Goal: Find contact information: Find contact information

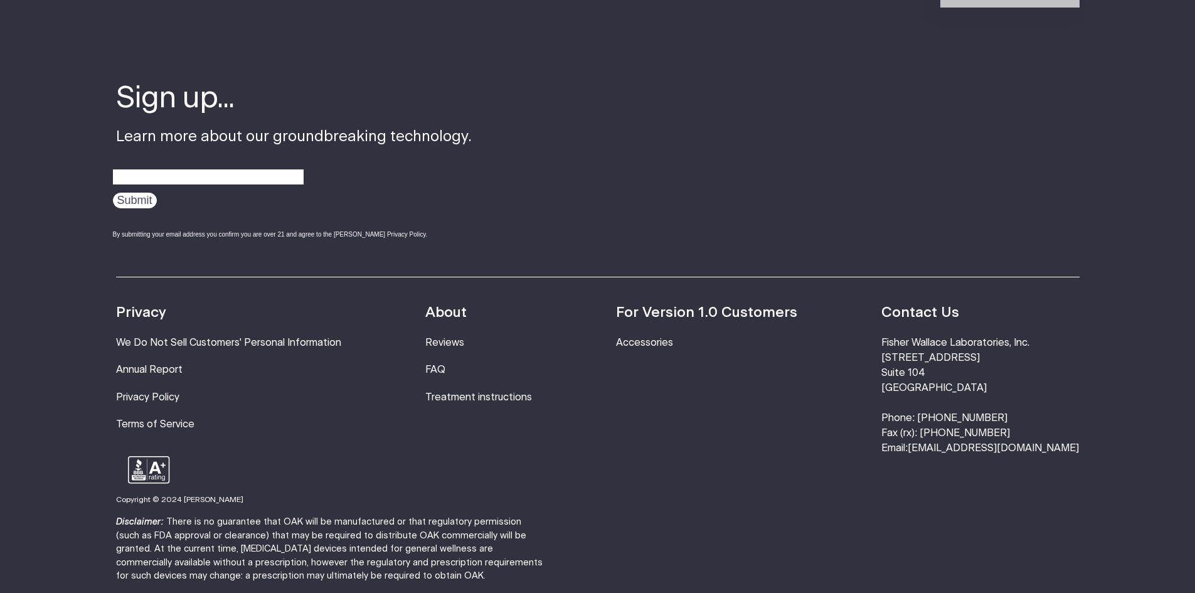
scroll to position [4225, 0]
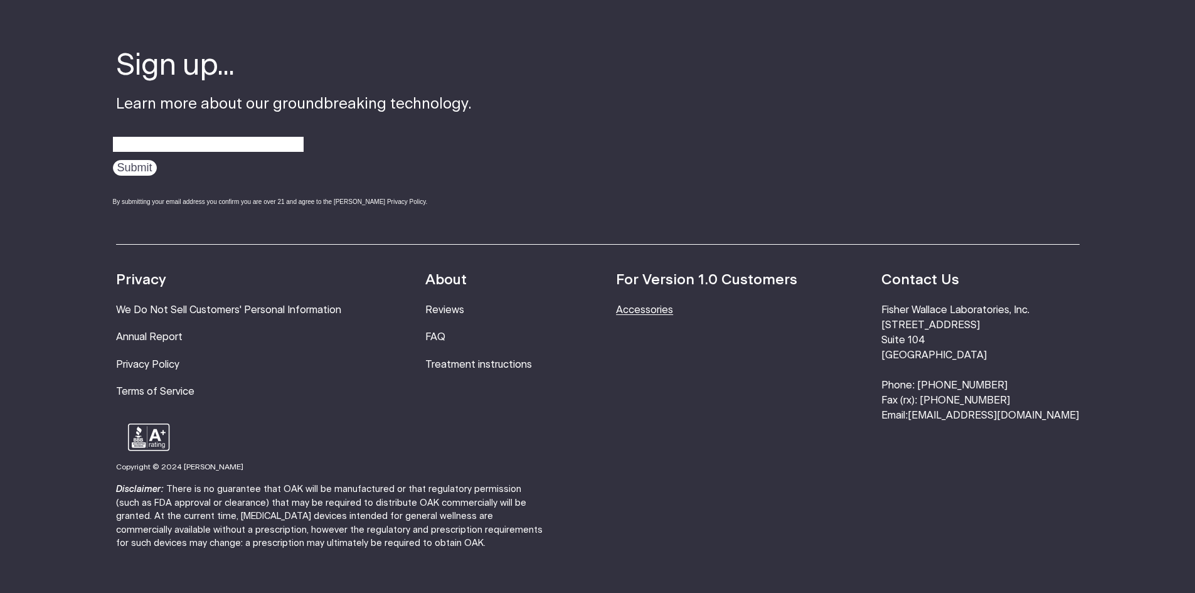
click at [673, 305] on link "Accessories" at bounding box center [644, 310] width 57 height 10
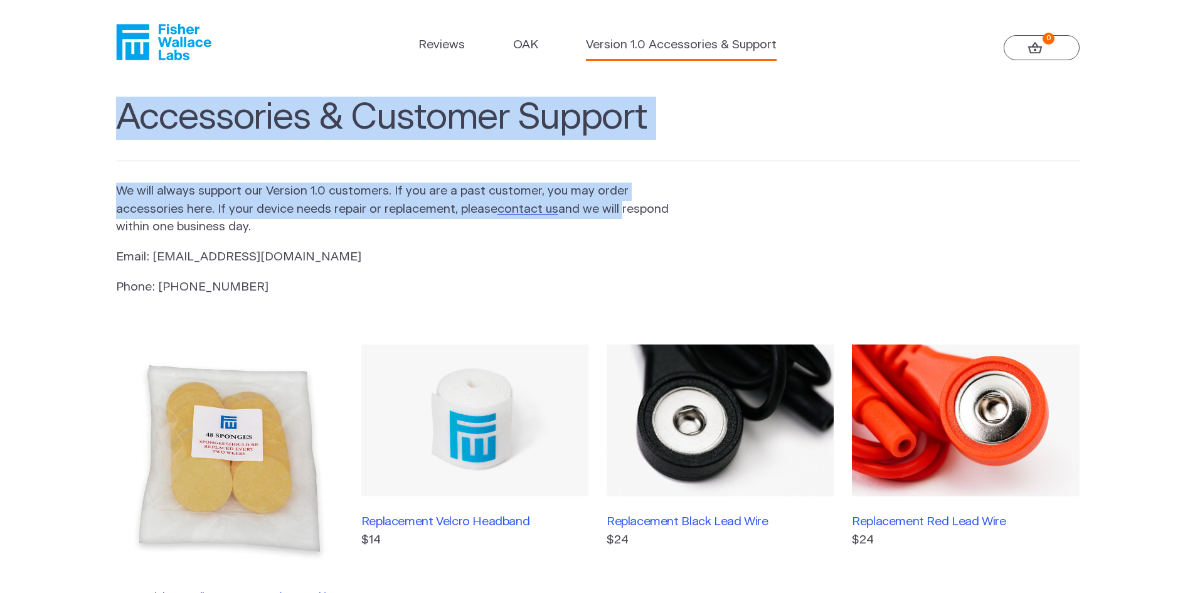
drag, startPoint x: 1190, startPoint y: 63, endPoint x: 1146, endPoint y: 202, distance: 146.2
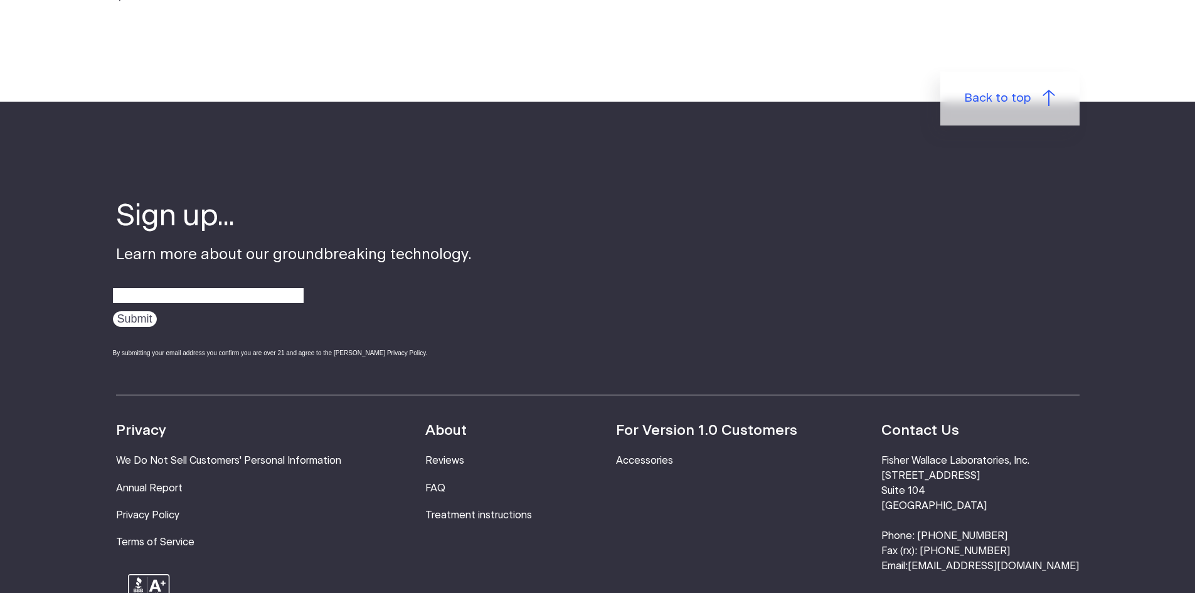
scroll to position [842, 0]
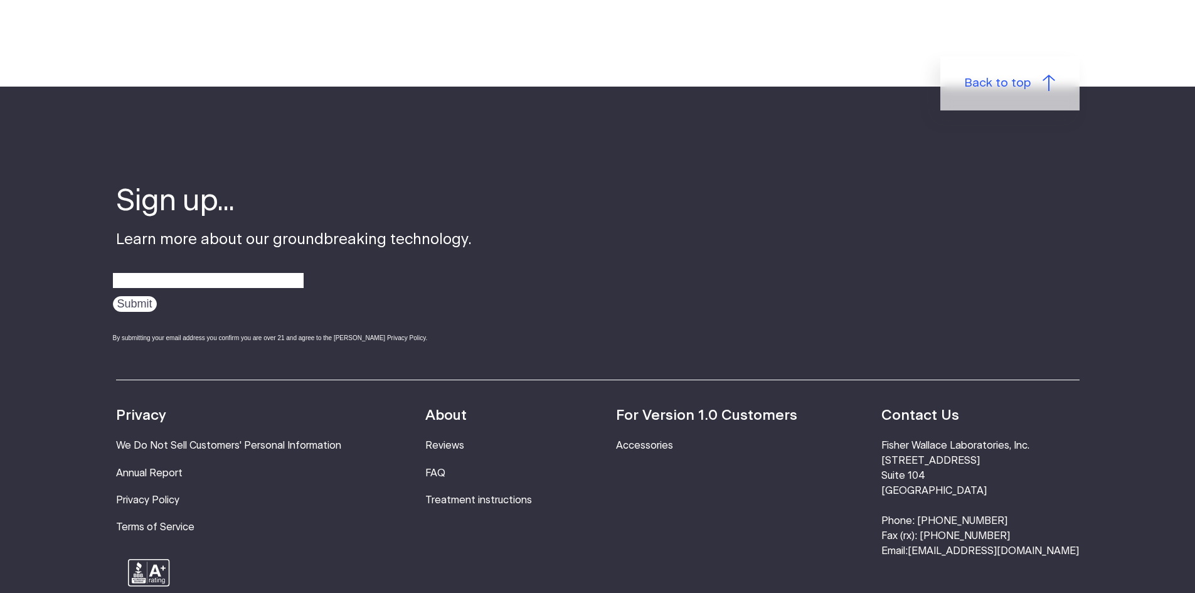
drag, startPoint x: 959, startPoint y: 553, endPoint x: 1083, endPoint y: 551, distance: 124.2
click at [1083, 551] on footer "Sign up... Learn more about our groundbreaking technology. Submit By submitting…" at bounding box center [597, 439] width 1195 height 704
copy li "[EMAIL_ADDRESS][DOMAIN_NAME]"
